Goal: Transaction & Acquisition: Download file/media

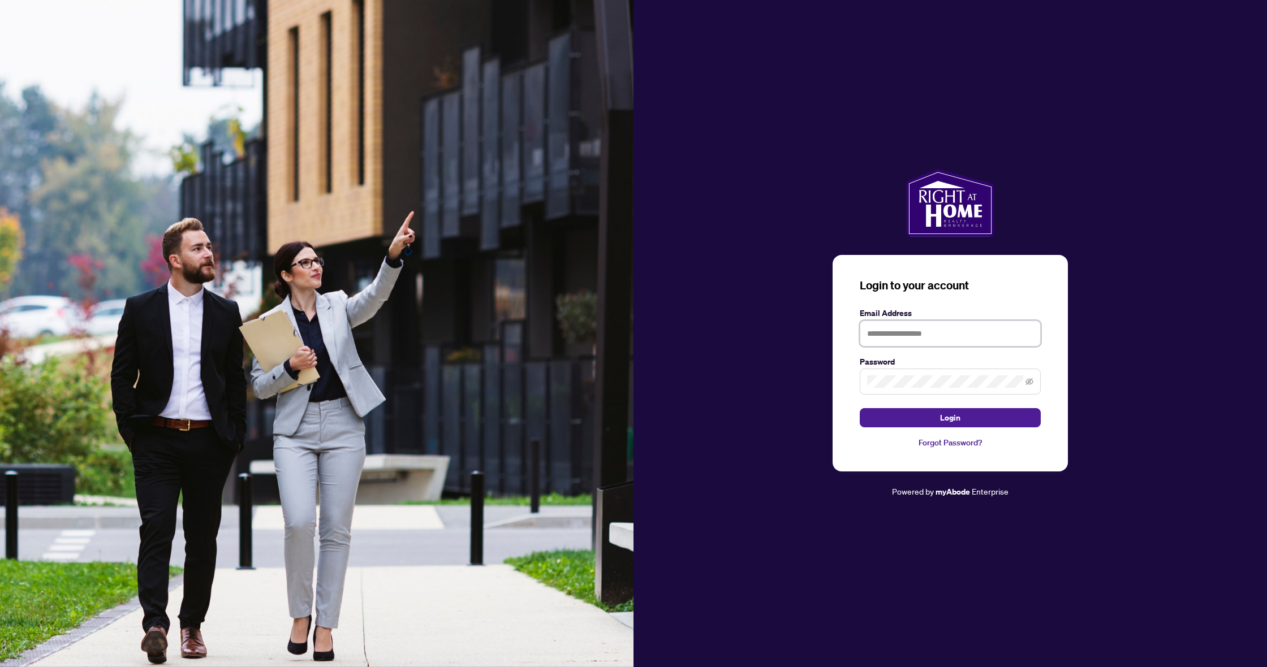
type input "**********"
click at [950, 418] on button "Login" at bounding box center [949, 417] width 181 height 19
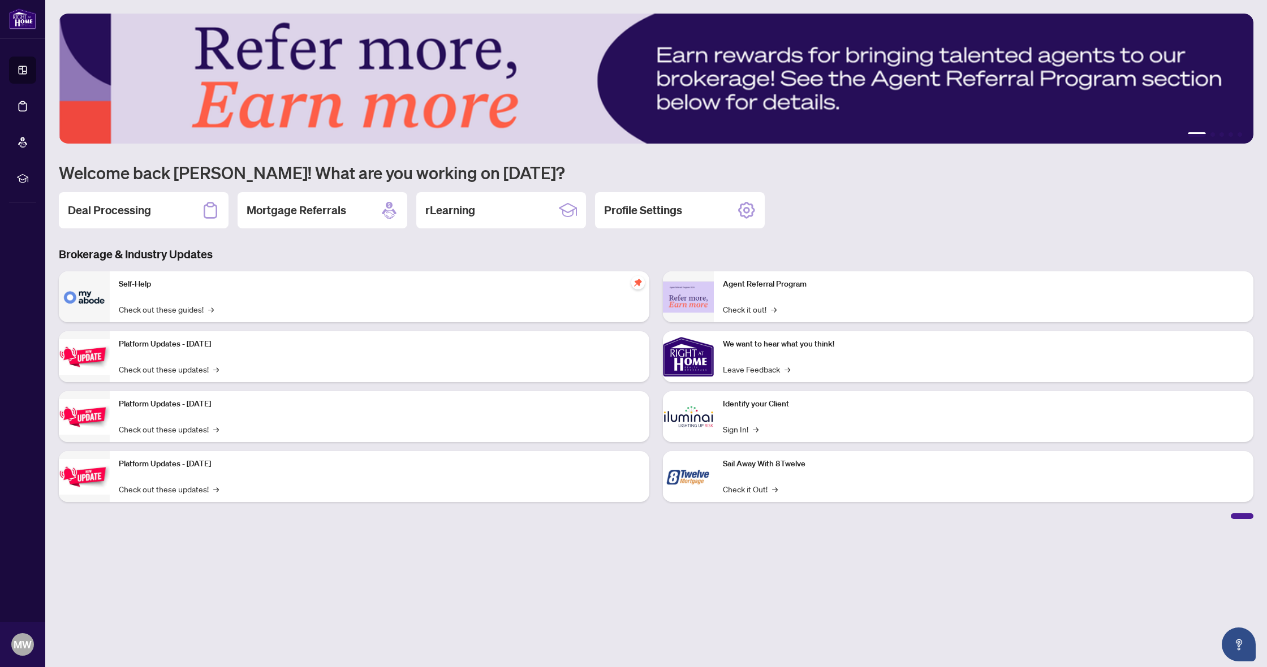
drag, startPoint x: 109, startPoint y: 206, endPoint x: 103, endPoint y: 216, distance: 11.6
click at [109, 206] on h2 "Deal Processing" at bounding box center [109, 210] width 83 height 16
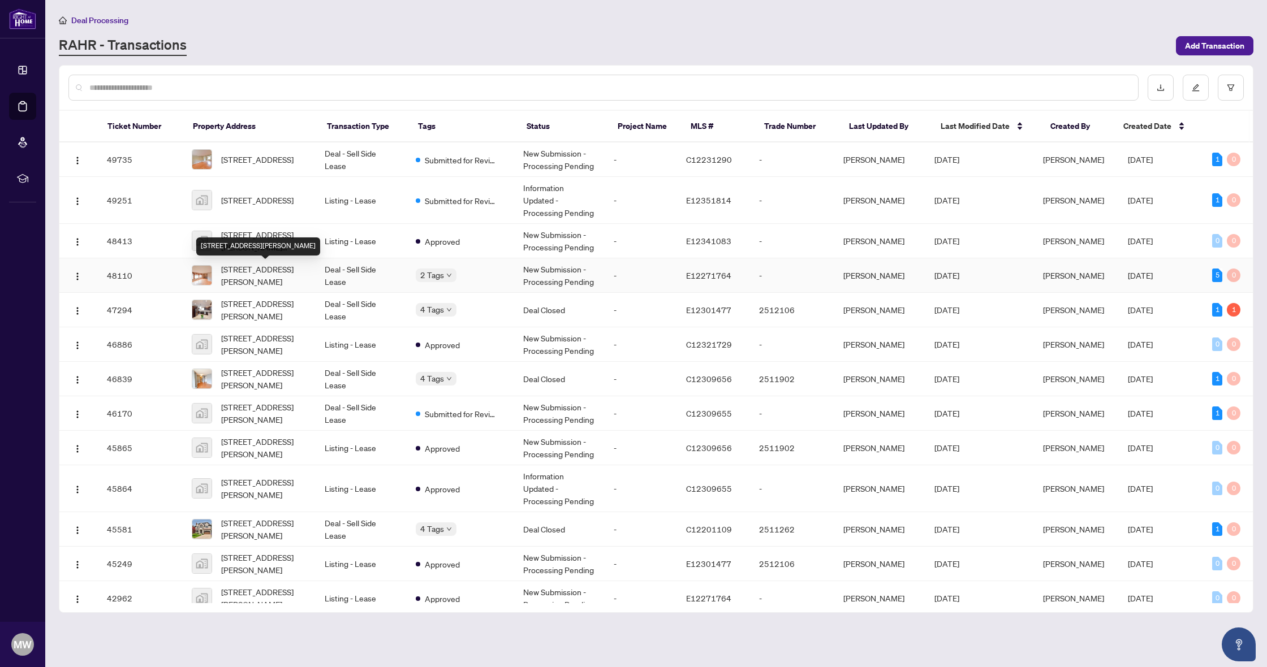
click at [289, 272] on span "[STREET_ADDRESS][PERSON_NAME]" at bounding box center [263, 275] width 85 height 25
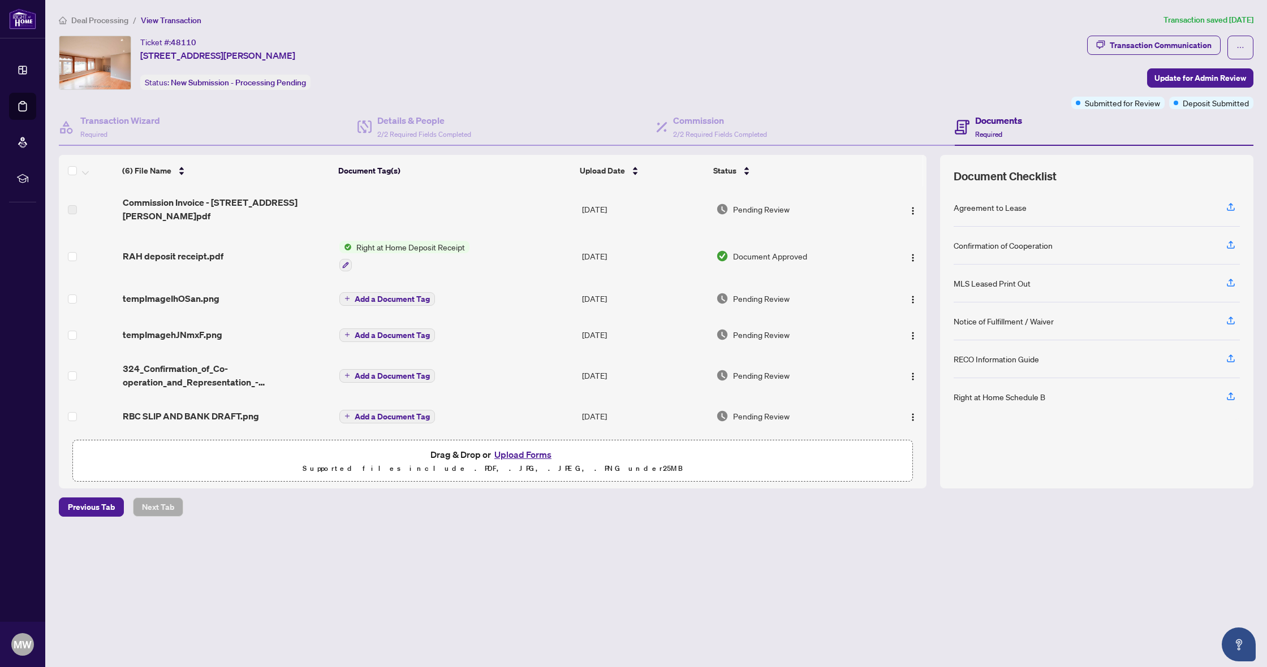
scroll to position [1, 0]
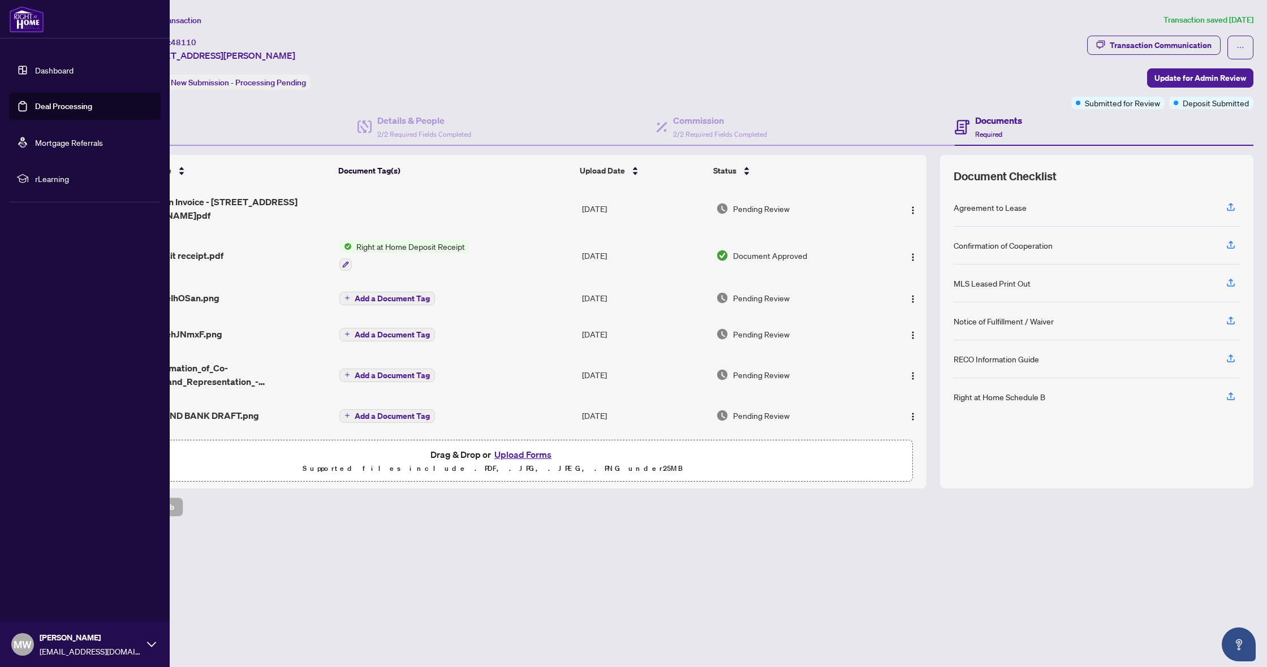
click at [41, 70] on link "Dashboard" at bounding box center [54, 70] width 38 height 10
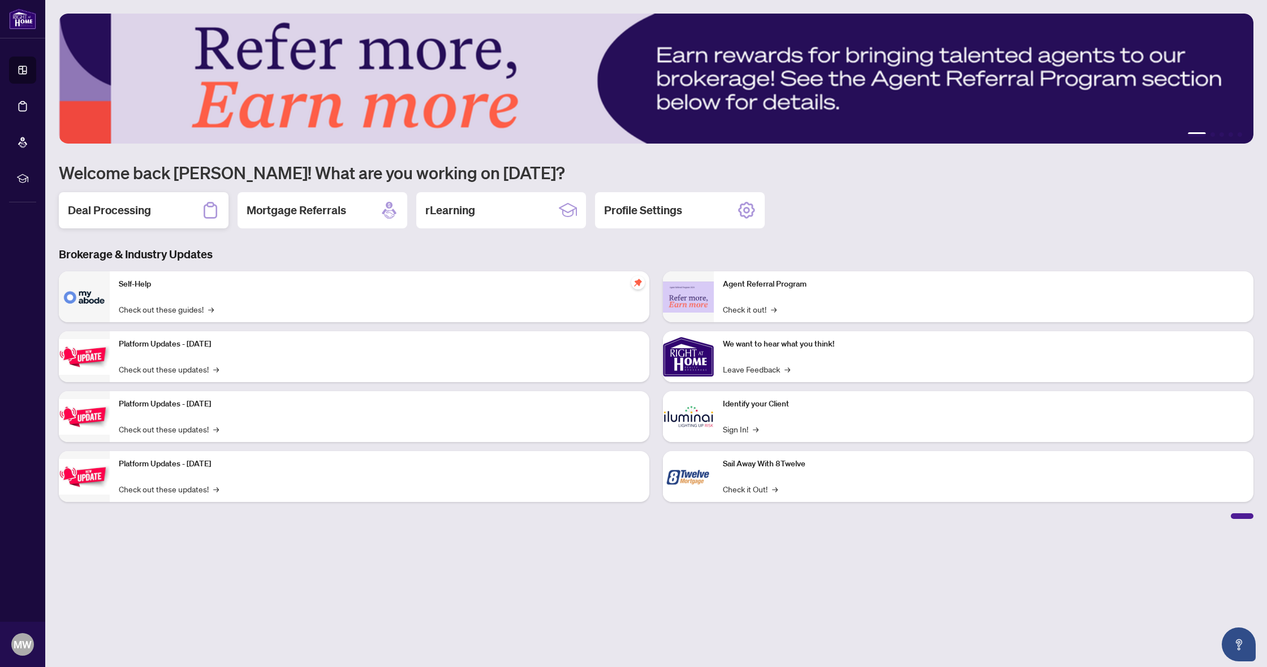
click at [194, 224] on div "Deal Processing" at bounding box center [144, 210] width 170 height 36
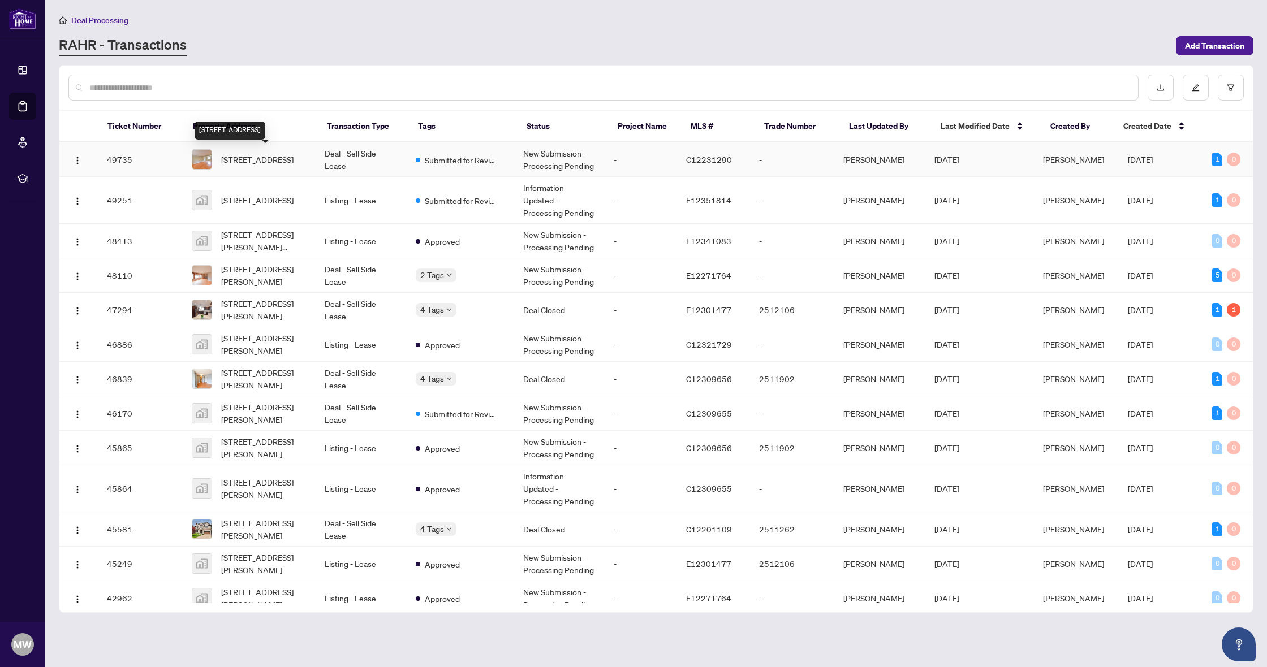
click at [293, 157] on span "[STREET_ADDRESS]" at bounding box center [257, 159] width 72 height 12
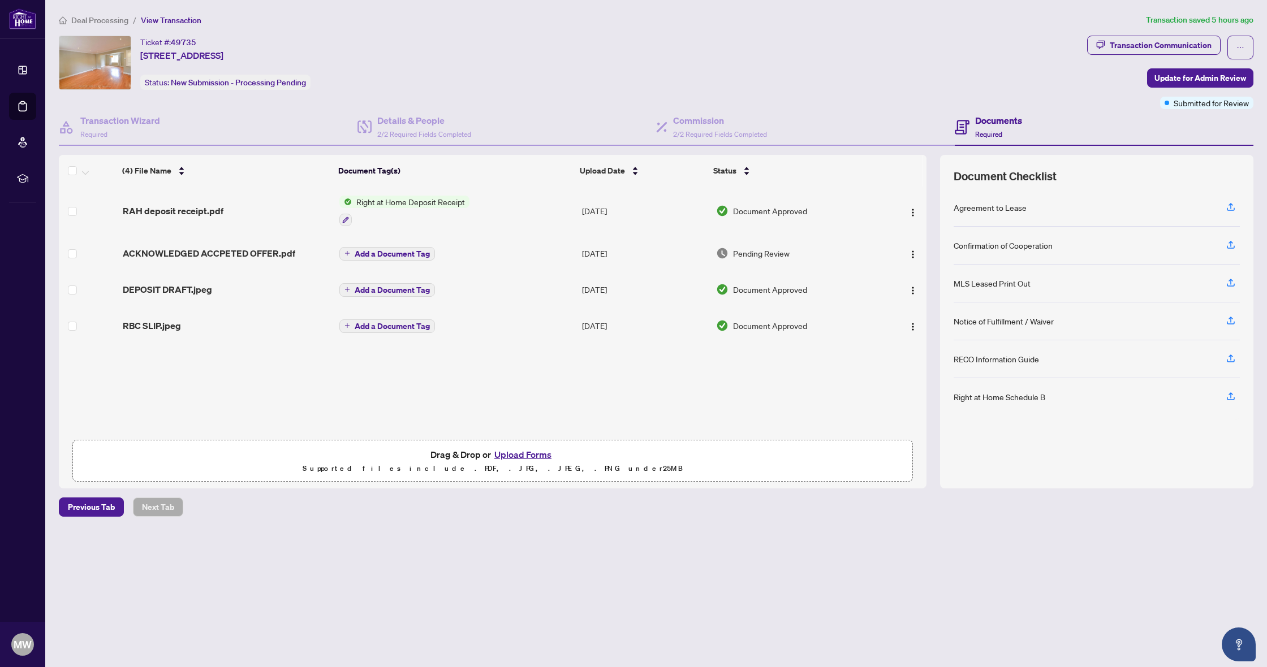
click at [219, 212] on span "RAH deposit receipt.pdf" at bounding box center [173, 211] width 101 height 14
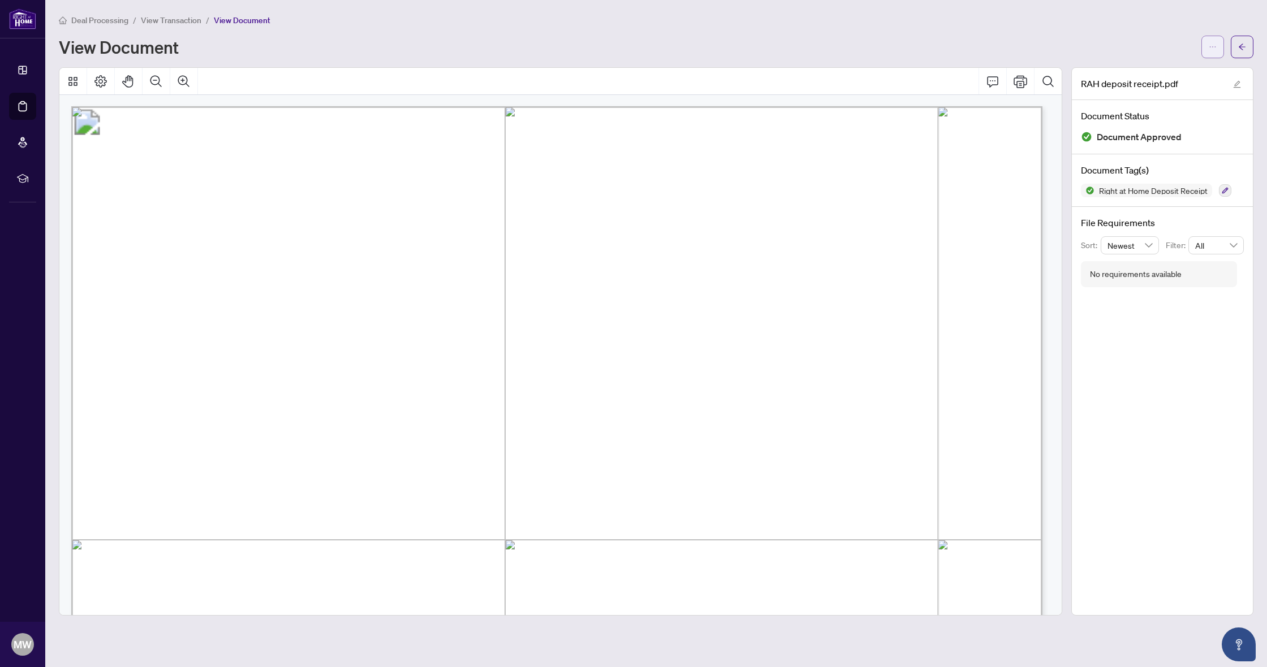
click at [1211, 43] on icon "ellipsis" at bounding box center [1212, 47] width 8 height 8
click at [1171, 68] on span "Download" at bounding box center [1172, 71] width 86 height 12
